Goal: Information Seeking & Learning: Check status

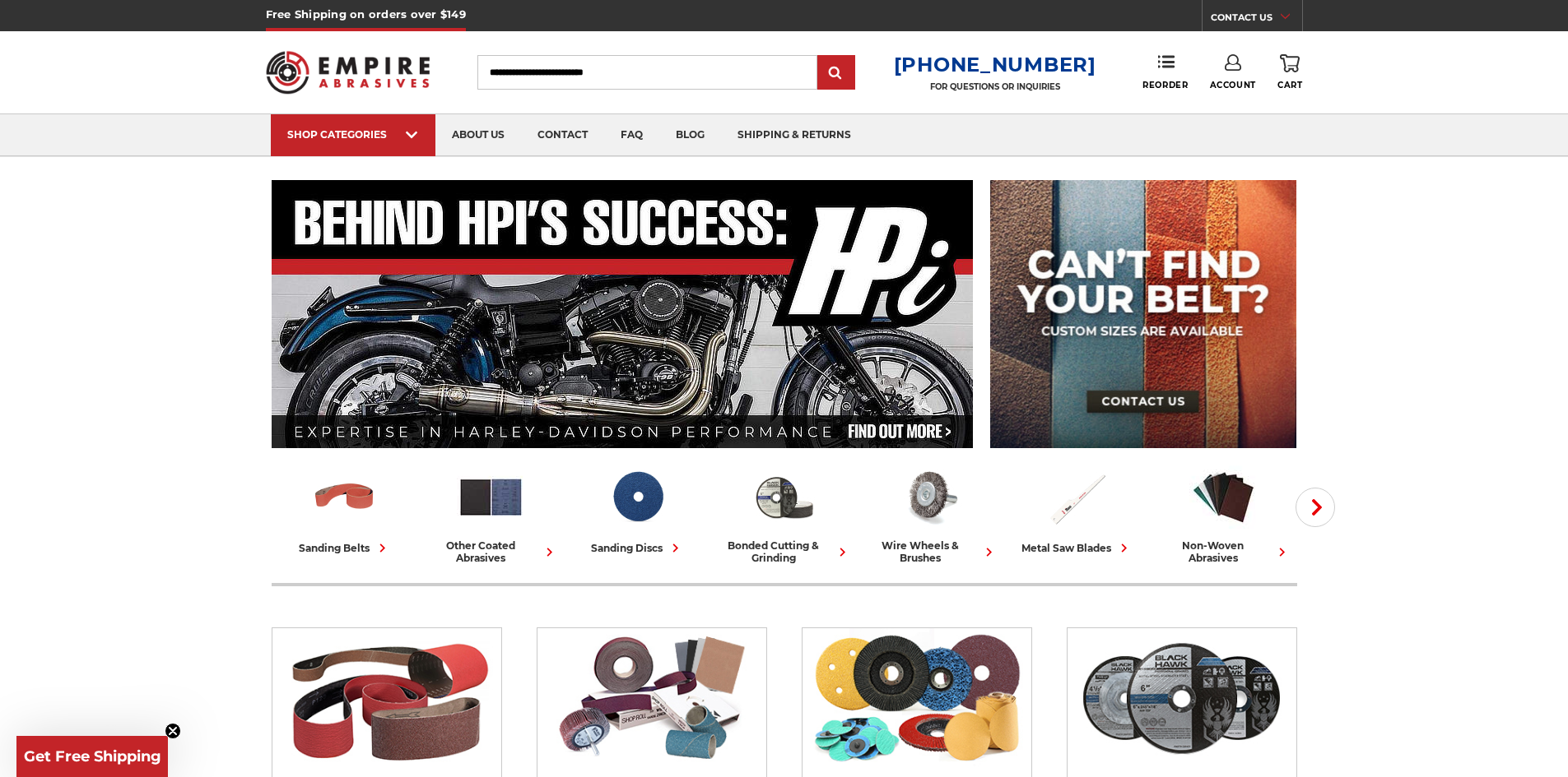
click at [1251, 66] on link "Account" at bounding box center [1233, 72] width 46 height 36
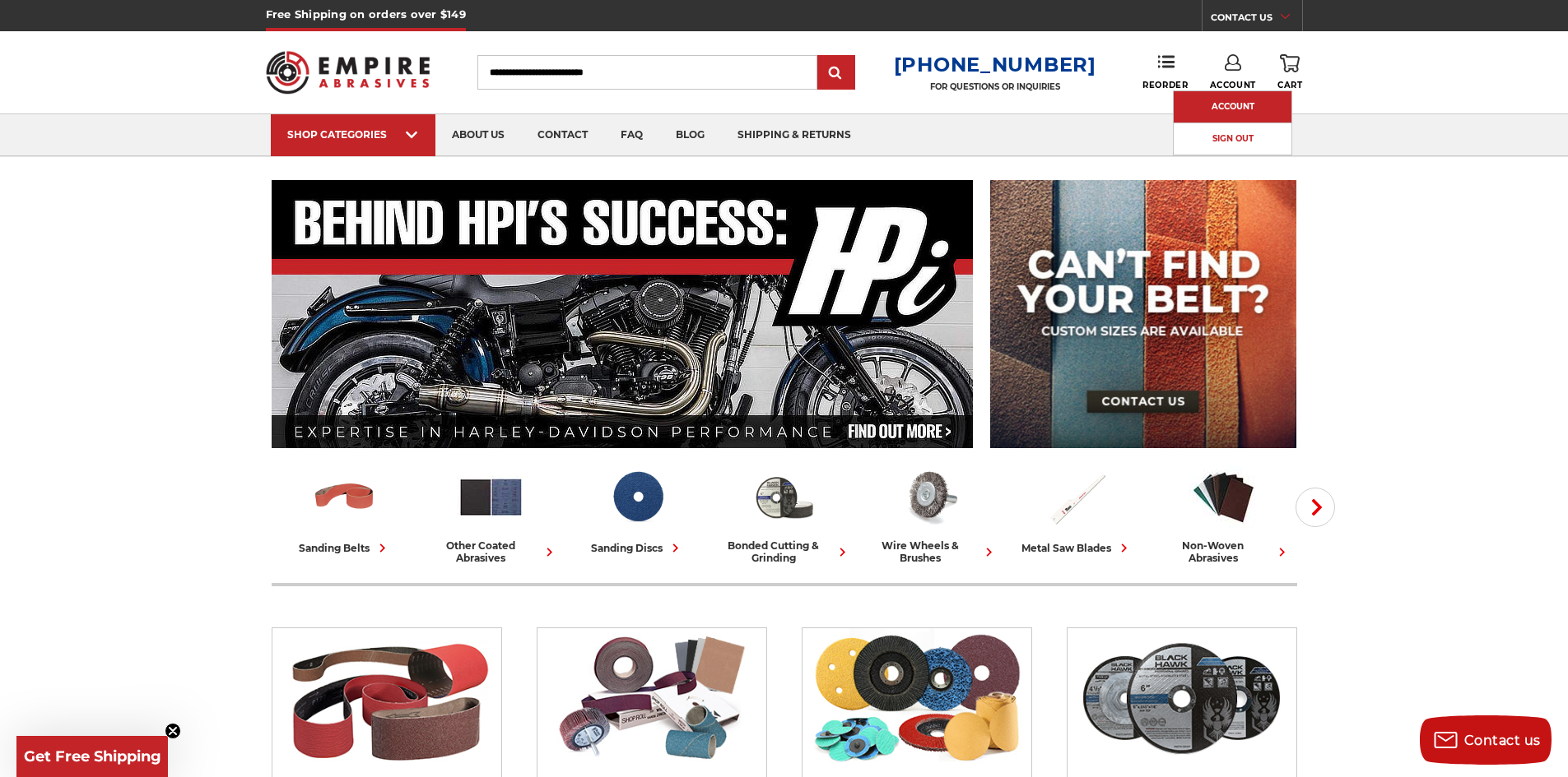
click at [1240, 101] on link "Account" at bounding box center [1232, 107] width 118 height 31
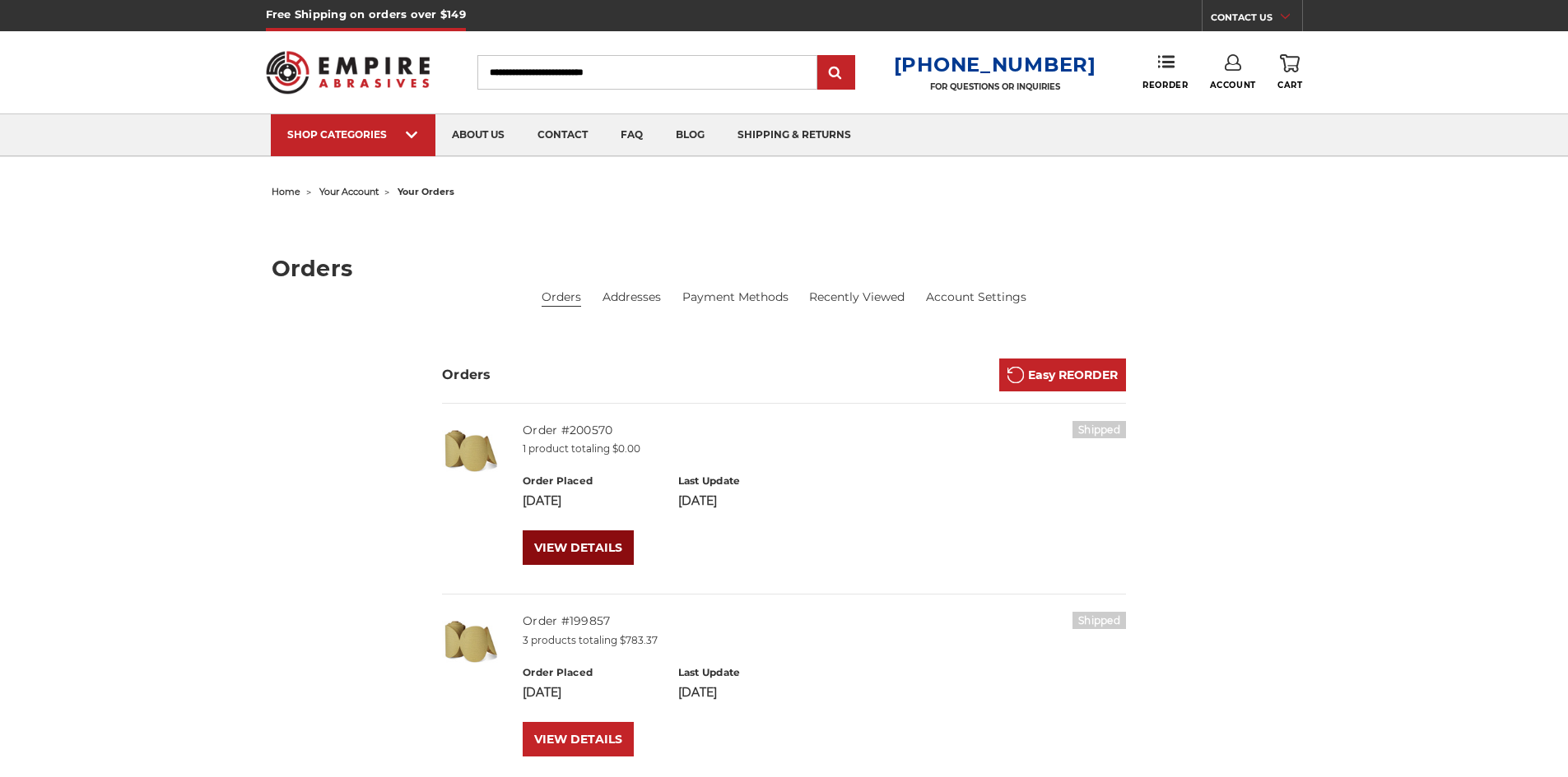
click at [584, 558] on link "VIEW DETAILS" at bounding box center [577, 548] width 111 height 35
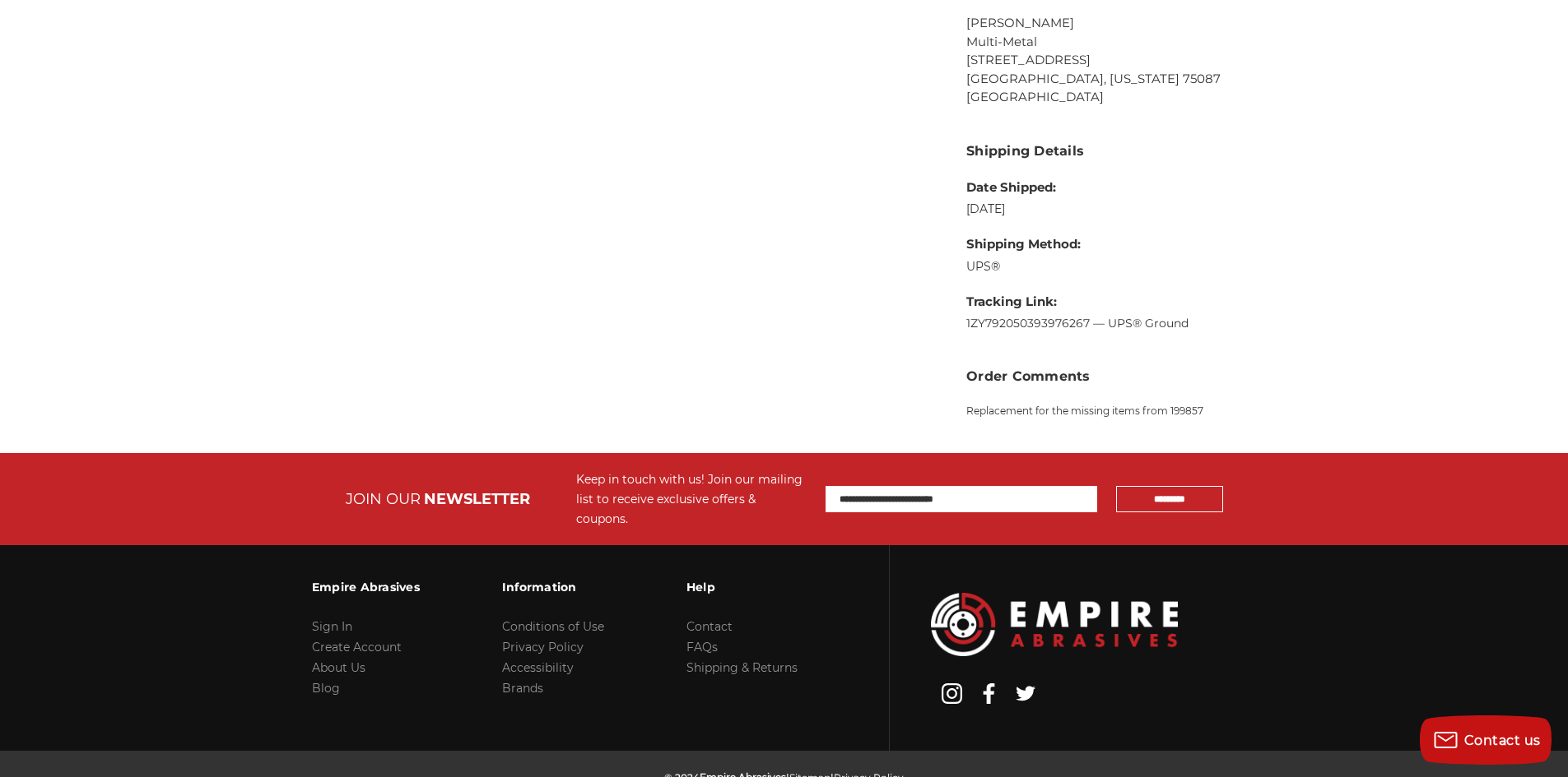
scroll to position [971, 0]
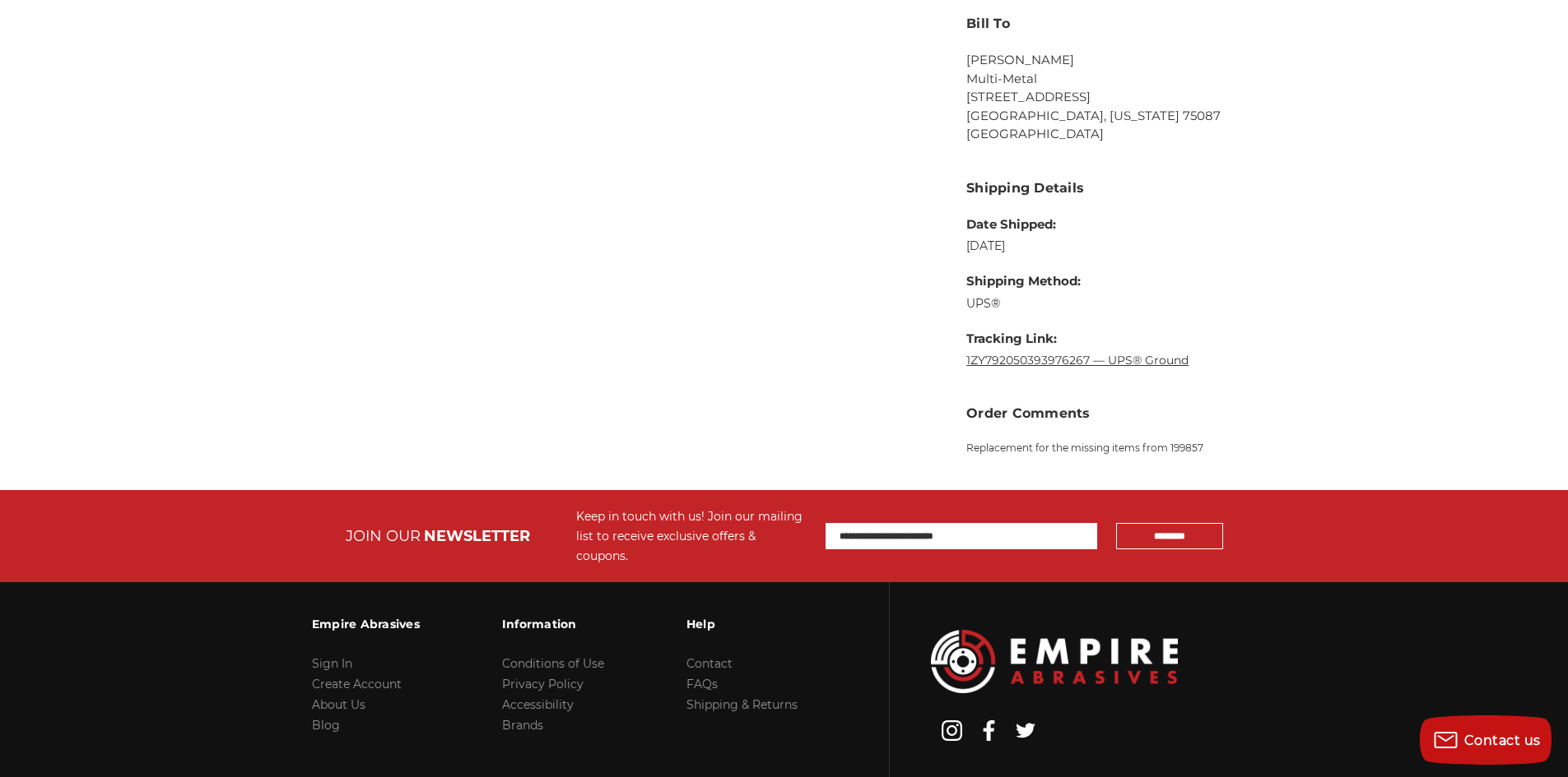
click at [1067, 357] on link "1ZY792050393976267 — UPS® Ground" at bounding box center [1077, 360] width 222 height 15
